Goal: Task Accomplishment & Management: Manage account settings

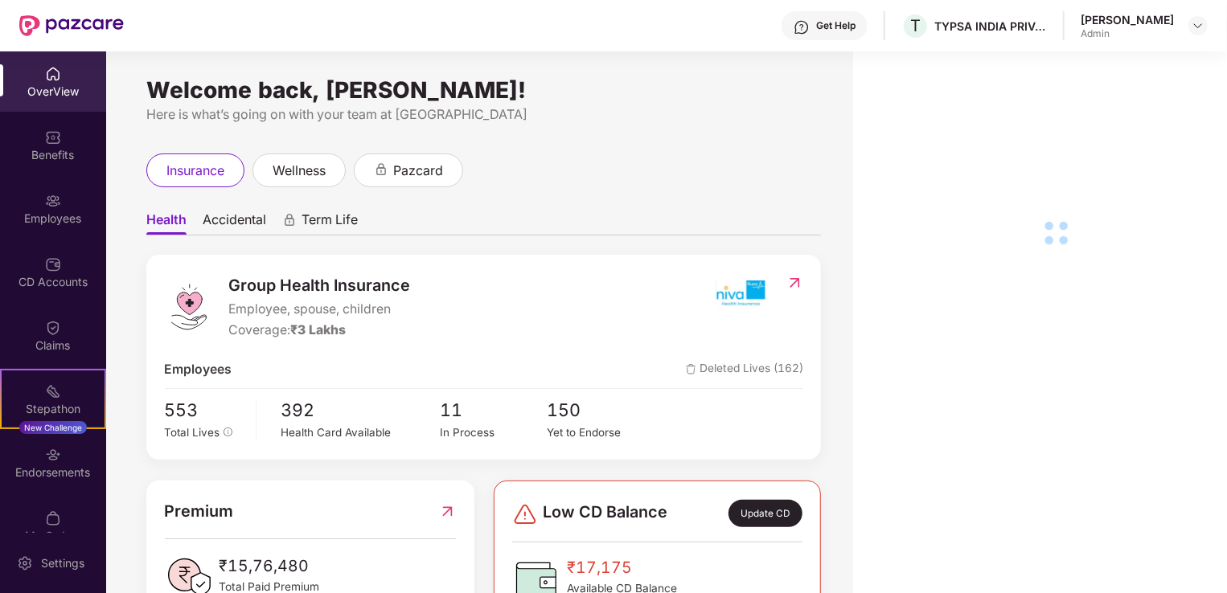
click at [1161, 31] on div "Admin" at bounding box center [1126, 33] width 93 height 13
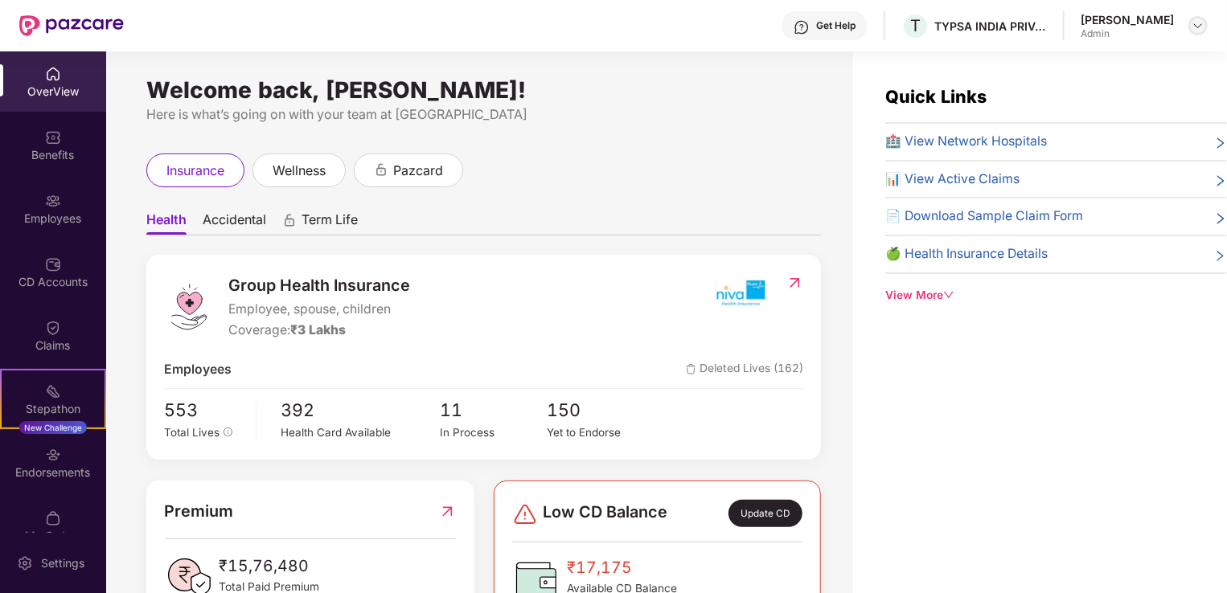
click at [1189, 24] on div at bounding box center [1197, 25] width 19 height 19
click at [1050, 182] on span "H" at bounding box center [1044, 176] width 26 height 26
click at [57, 150] on div "Benefits" at bounding box center [53, 155] width 106 height 16
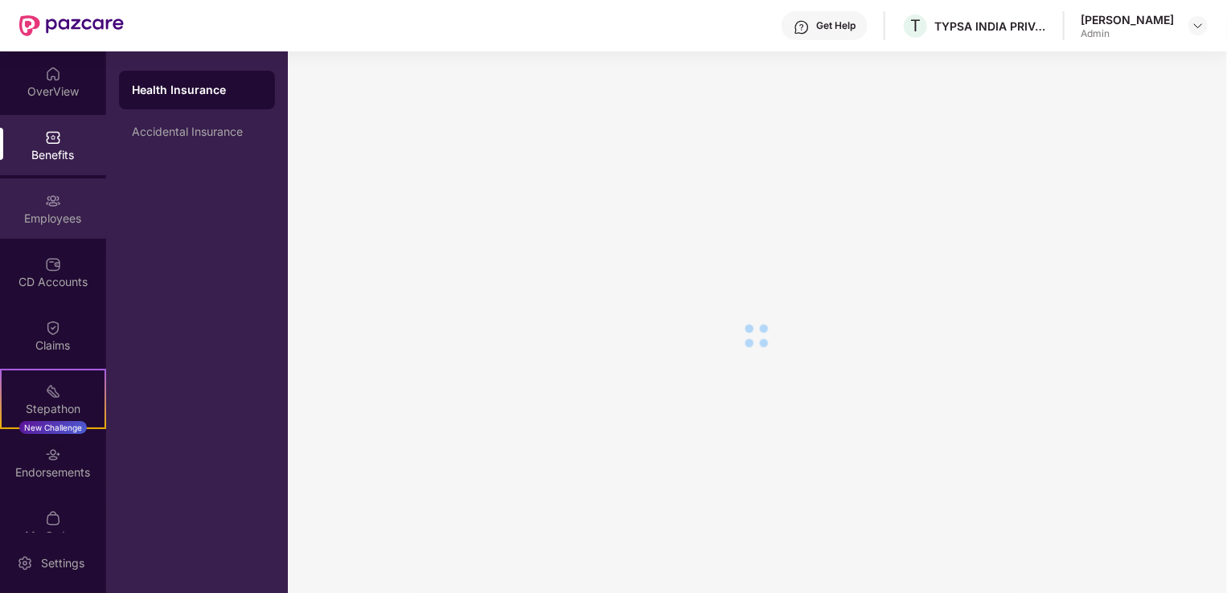
click at [48, 203] on img at bounding box center [53, 201] width 16 height 16
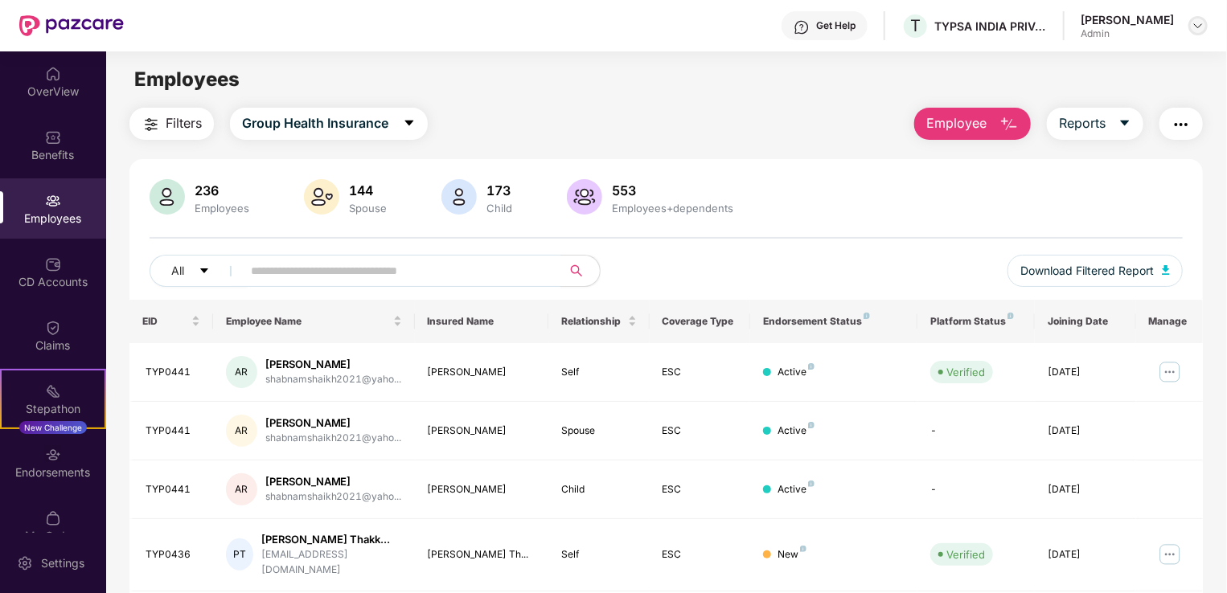
click at [1199, 28] on img at bounding box center [1197, 25] width 13 height 13
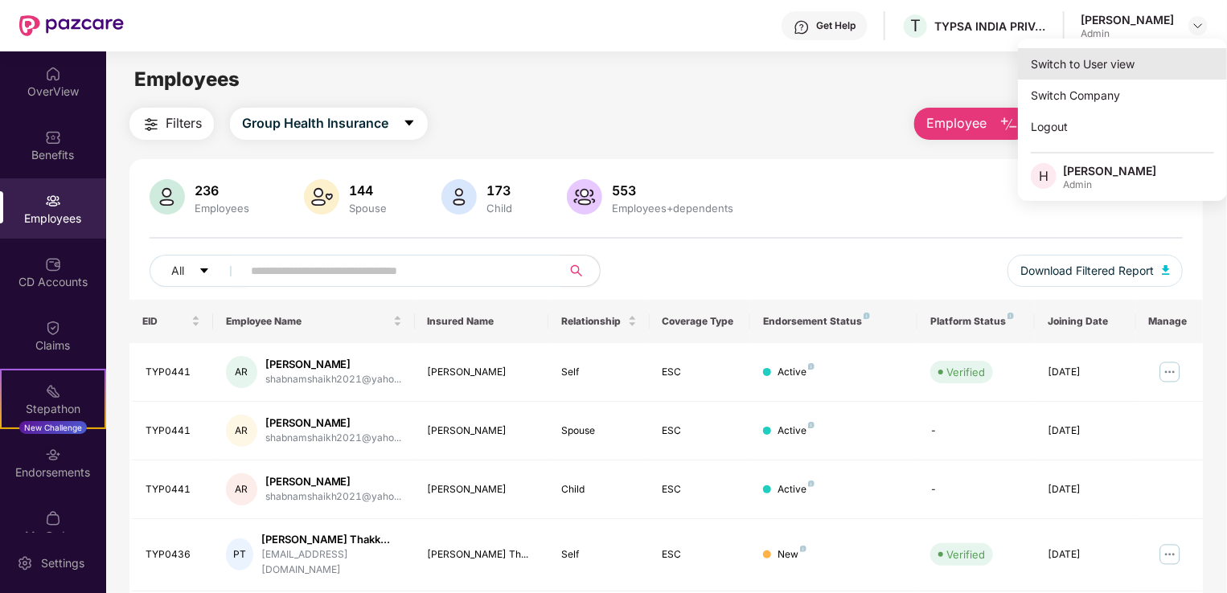
click at [1080, 72] on div "Switch to User view" at bounding box center [1122, 63] width 209 height 31
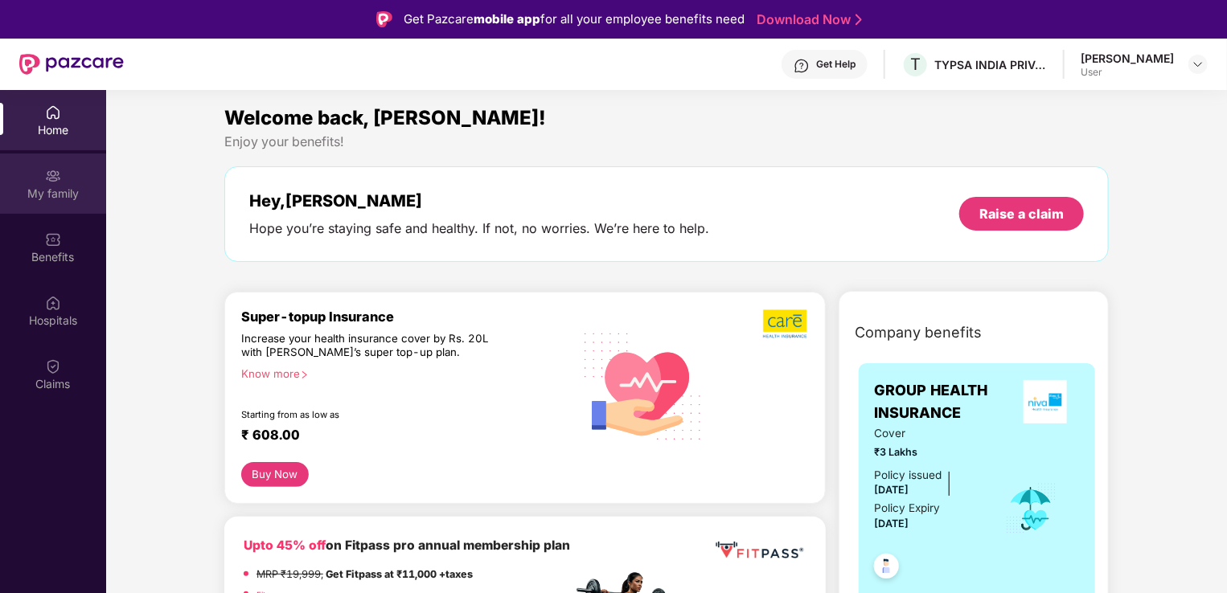
click at [51, 180] on img at bounding box center [53, 176] width 16 height 16
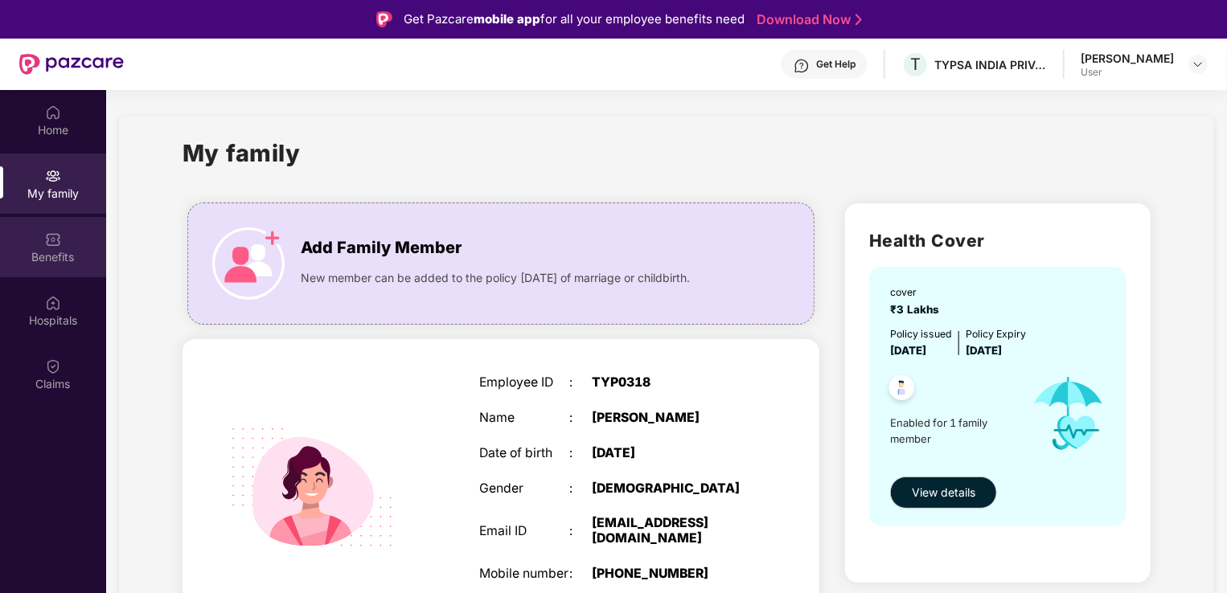
click at [59, 265] on div "Benefits" at bounding box center [53, 247] width 106 height 60
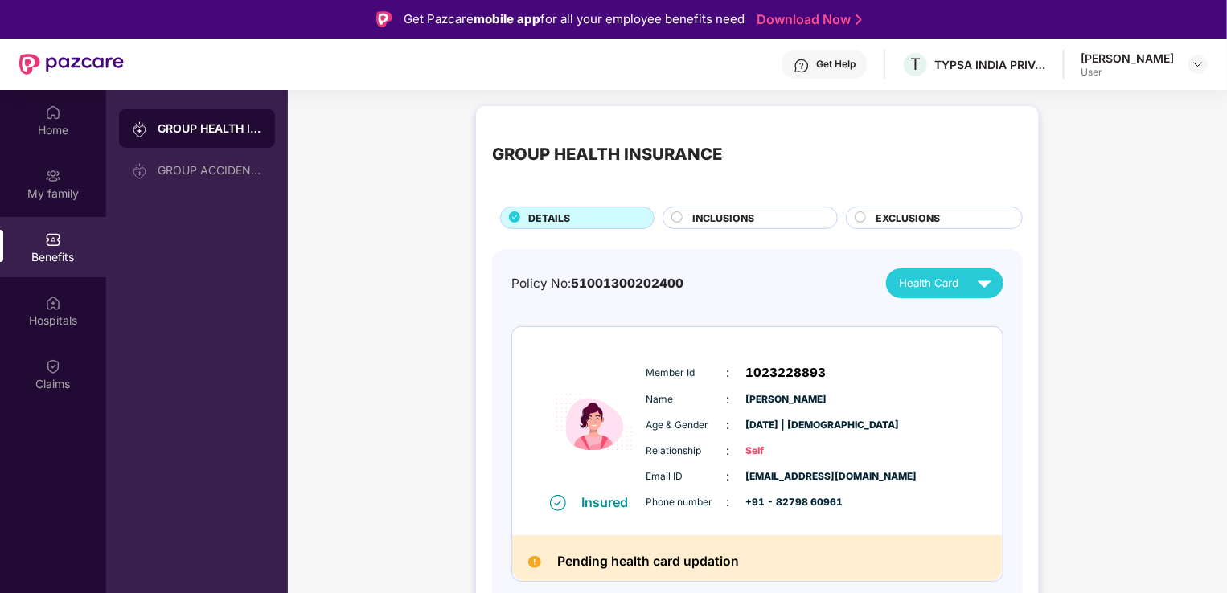
click at [63, 342] on div "Home My family Benefits Hospitals Claims" at bounding box center [53, 249] width 106 height 318
click at [975, 278] on img at bounding box center [984, 283] width 28 height 28
click at [923, 288] on span "Health Card" at bounding box center [928, 283] width 59 height 17
click at [920, 312] on div "[PERSON_NAME]" at bounding box center [947, 320] width 105 height 18
